Goal: Information Seeking & Learning: Learn about a topic

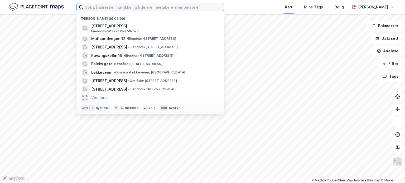
click at [142, 7] on input at bounding box center [153, 7] width 141 height 8
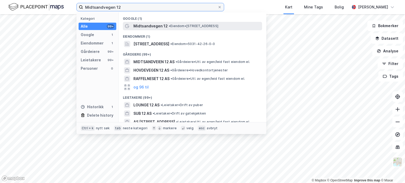
type input "Midtsandvegen 12"
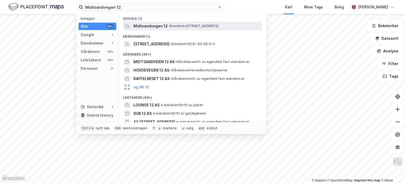
click at [214, 26] on span "• Eiendom • [STREET_ADDRESS]" at bounding box center [194, 26] width 50 height 4
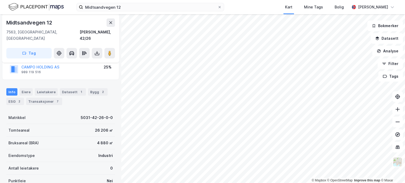
scroll to position [26, 0]
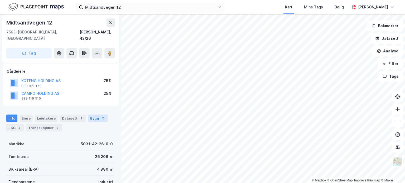
click at [93, 115] on div "Bygg 2" at bounding box center [98, 118] width 20 height 7
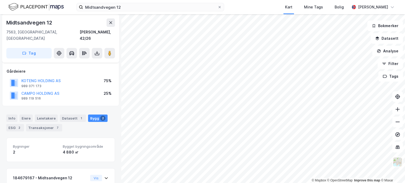
scroll to position [104, 0]
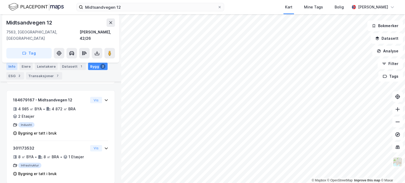
click at [11, 65] on div "Info" at bounding box center [11, 66] width 11 height 7
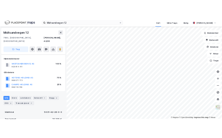
scroll to position [26, 0]
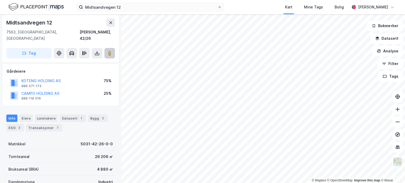
click at [111, 51] on image at bounding box center [109, 53] width 3 height 5
